Goal: Transaction & Acquisition: Purchase product/service

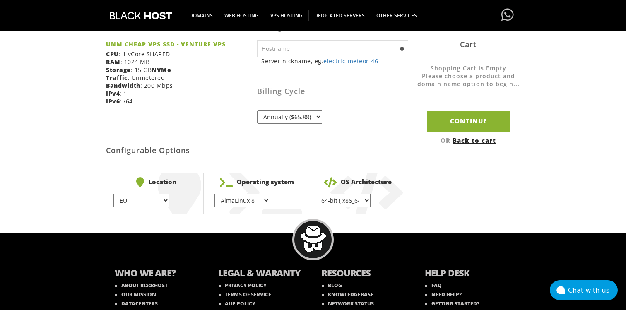
scroll to position [191, 0]
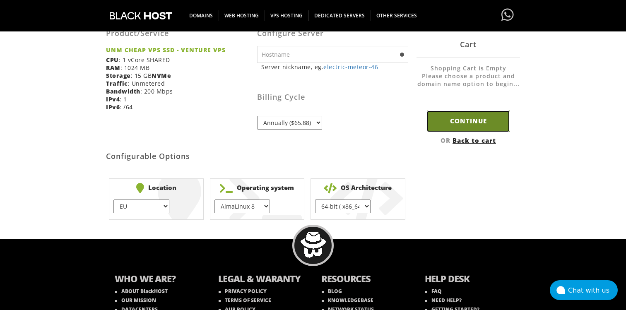
click at [454, 123] on input "Continue" at bounding box center [468, 121] width 83 height 21
type input "electric-meteor-46"
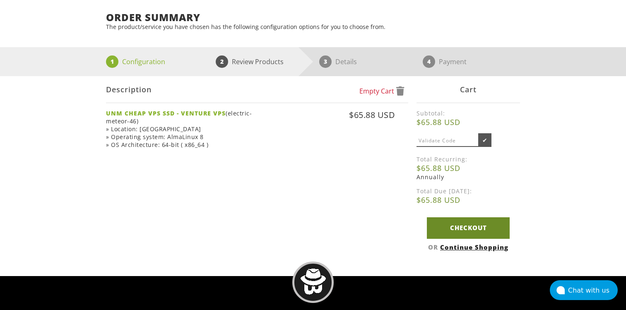
scroll to position [111, 0]
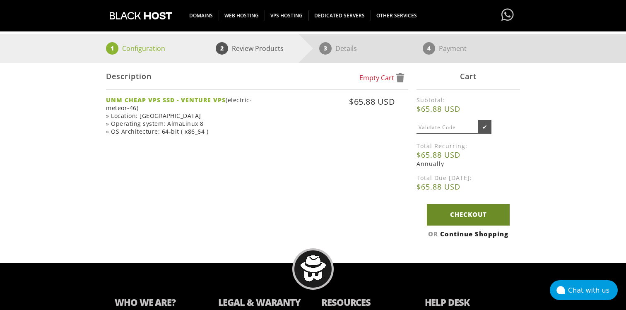
click at [454, 215] on link "Checkout" at bounding box center [468, 214] width 83 height 21
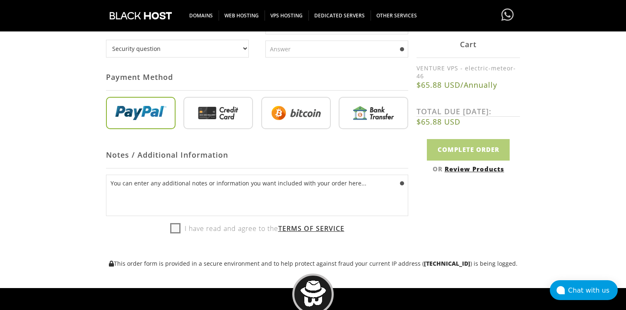
scroll to position [330, 0]
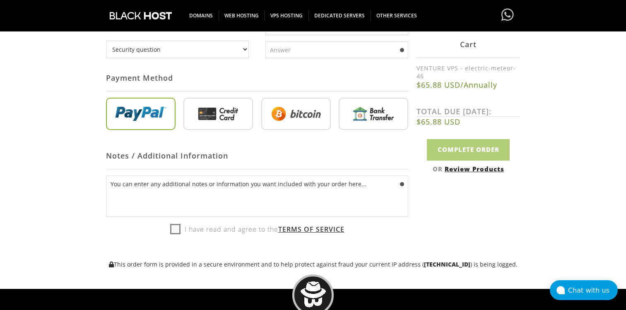
click at [309, 109] on input "radio" at bounding box center [296, 115] width 70 height 32
radio input "true"
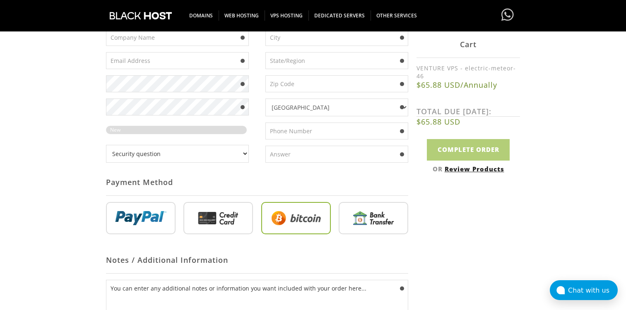
scroll to position [114, 0]
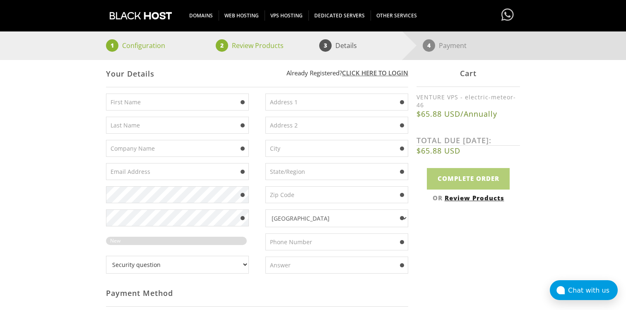
click at [175, 100] on input "text" at bounding box center [177, 102] width 143 height 17
type input "Arthur"
click at [164, 124] on input "text" at bounding box center [177, 125] width 143 height 17
type input "Caporegime"
click at [368, 74] on link "Click here to login" at bounding box center [375, 73] width 66 height 8
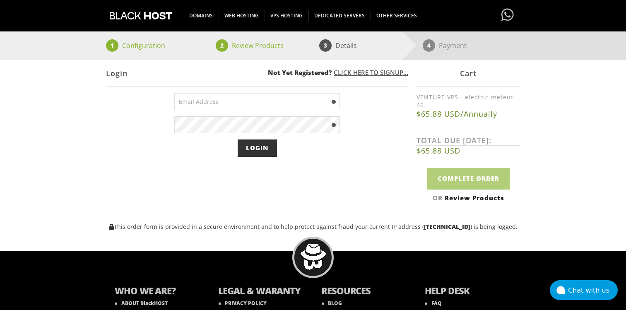
click at [269, 101] on input "email" at bounding box center [257, 101] width 166 height 17
type input "arthurcaporegime@gmail.com"
click at [262, 147] on input "Login" at bounding box center [257, 148] width 39 height 17
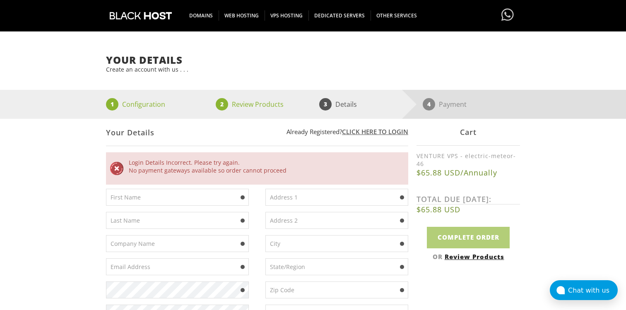
scroll to position [44, 0]
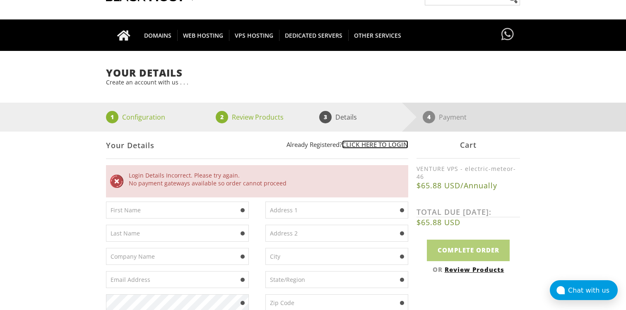
click at [354, 143] on link "Click here to login" at bounding box center [375, 144] width 66 height 8
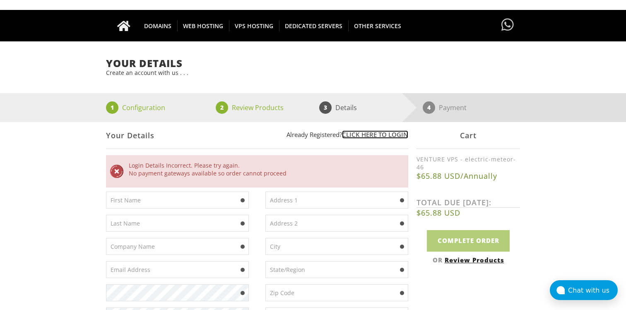
scroll to position [56, 0]
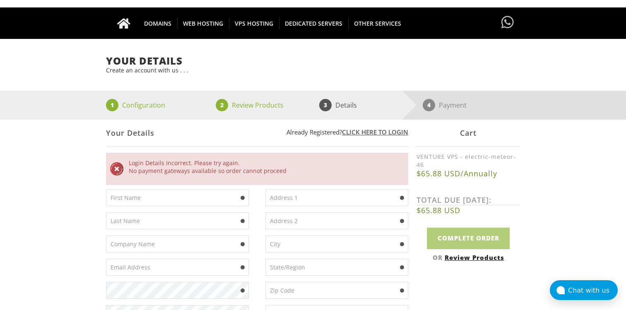
click at [161, 204] on input "text" at bounding box center [177, 197] width 143 height 17
type input "Arthur"
click at [162, 215] on input "text" at bounding box center [177, 221] width 143 height 17
type input "Caporegime"
click at [286, 200] on input "text" at bounding box center [337, 197] width 143 height 17
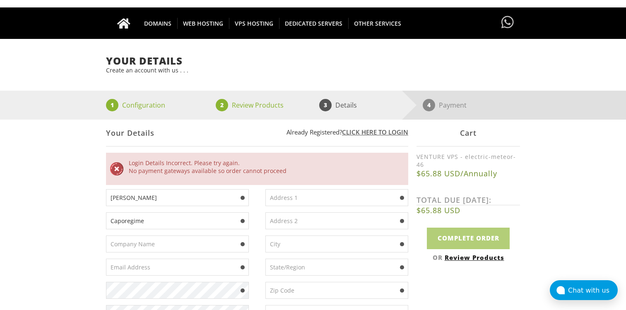
type input "Usda 392"
click at [301, 227] on input "text" at bounding box center [337, 221] width 143 height 17
type input "idao 89"
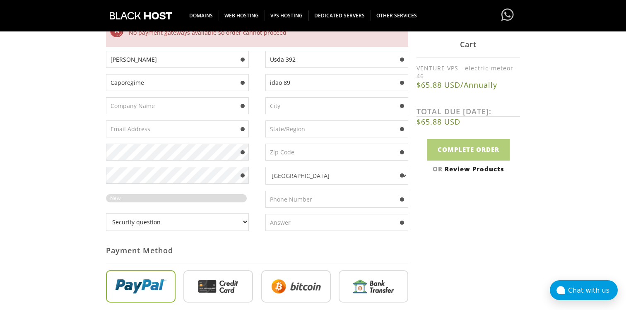
scroll to position [221, 0]
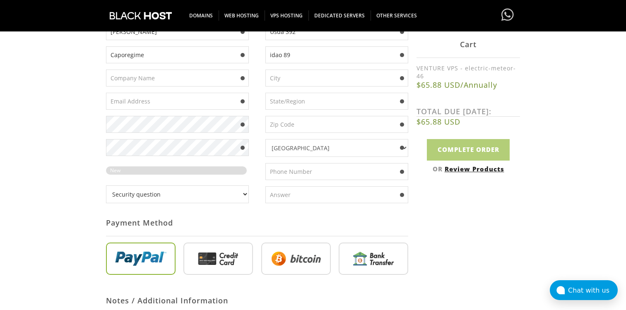
click at [172, 73] on input "text" at bounding box center [177, 78] width 143 height 17
type input "myorgdsa"
click at [161, 102] on input "text" at bounding box center [177, 101] width 143 height 17
type input "arthurcaporegime@gmail.com"
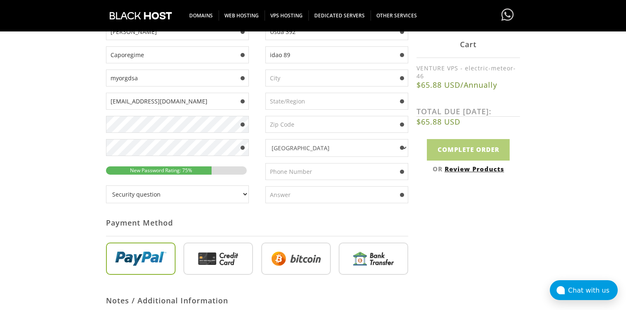
type input "А"
type input "Frankfurt"
click at [302, 98] on input "text" at bounding box center [337, 101] width 143 height 17
type input "Alabama"
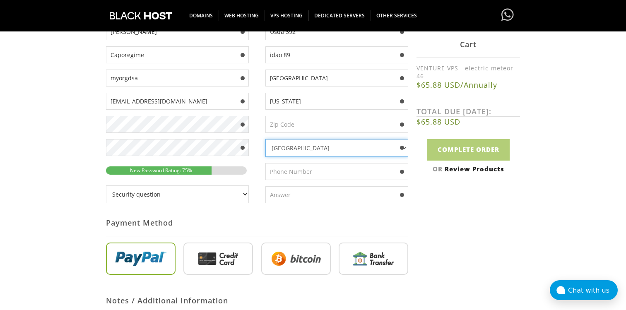
click at [295, 149] on select "Afghanistan Aland Islands Albania Algeria American Samoa Andorra Angola Anguill…" at bounding box center [337, 148] width 143 height 18
select select "EE"
click at [292, 122] on input "text" at bounding box center [337, 124] width 143 height 17
type input "10114"
click at [286, 180] on input "text" at bounding box center [337, 171] width 143 height 17
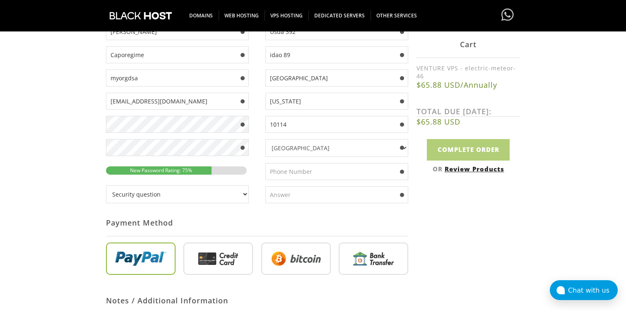
type input "372473891284"
click at [310, 195] on input "text" at bounding box center [337, 194] width 143 height 17
type input "pukich"
click at [234, 194] on select "Security question What's your favorite color? What is the first name of the per…" at bounding box center [177, 195] width 143 height 18
select select "2"
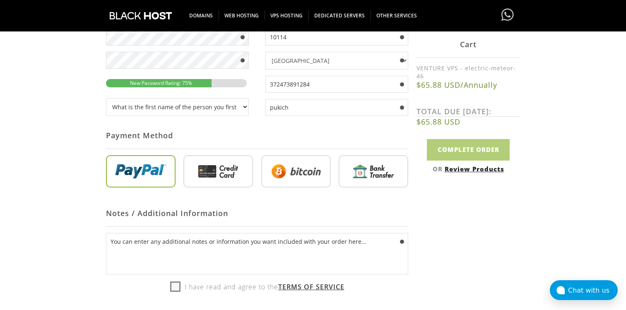
click at [274, 172] on input "radio" at bounding box center [296, 173] width 70 height 32
radio input "true"
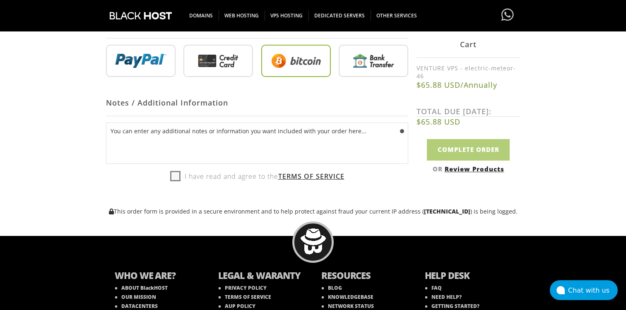
scroll to position [431, 0]
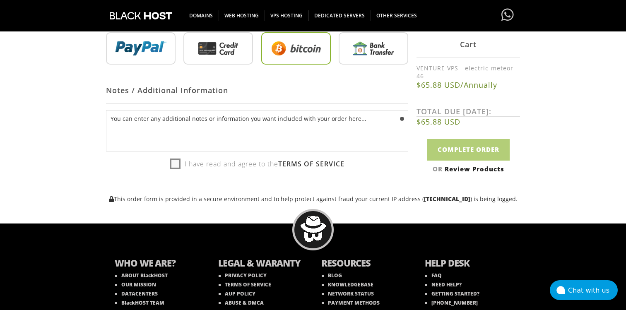
click at [176, 161] on label "I have read and agree to the Terms of Service" at bounding box center [257, 164] width 174 height 12
checkbox input "true"
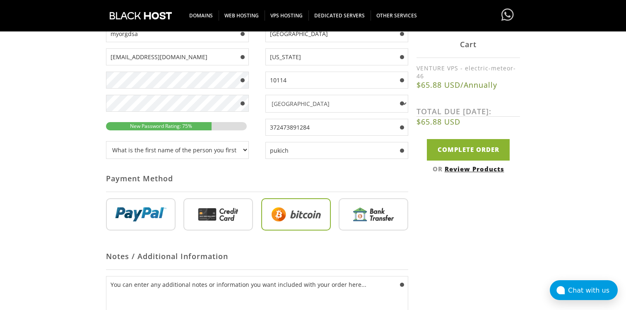
scroll to position [201, 0]
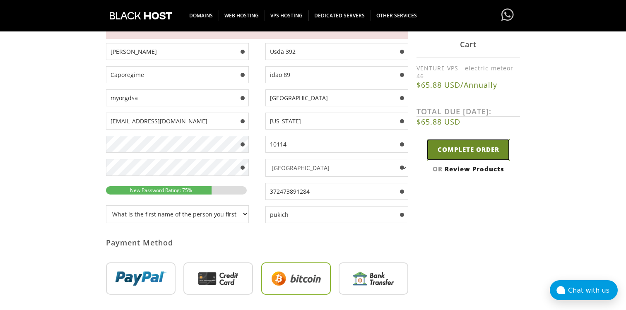
click at [453, 143] on input "Complete Order" at bounding box center [468, 149] width 83 height 21
type input "Please Wait..."
